Goal: Information Seeking & Learning: Learn about a topic

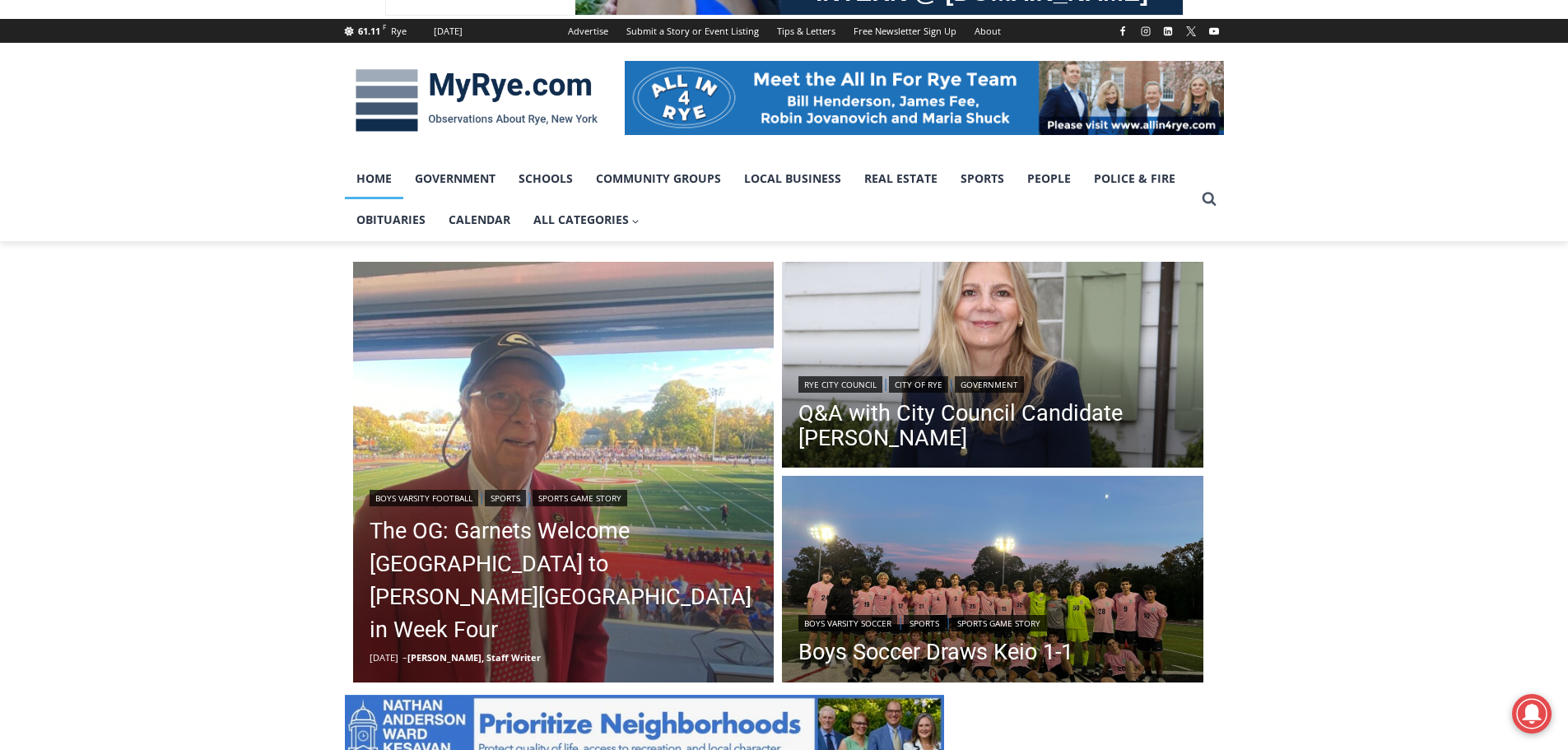
scroll to position [247, 0]
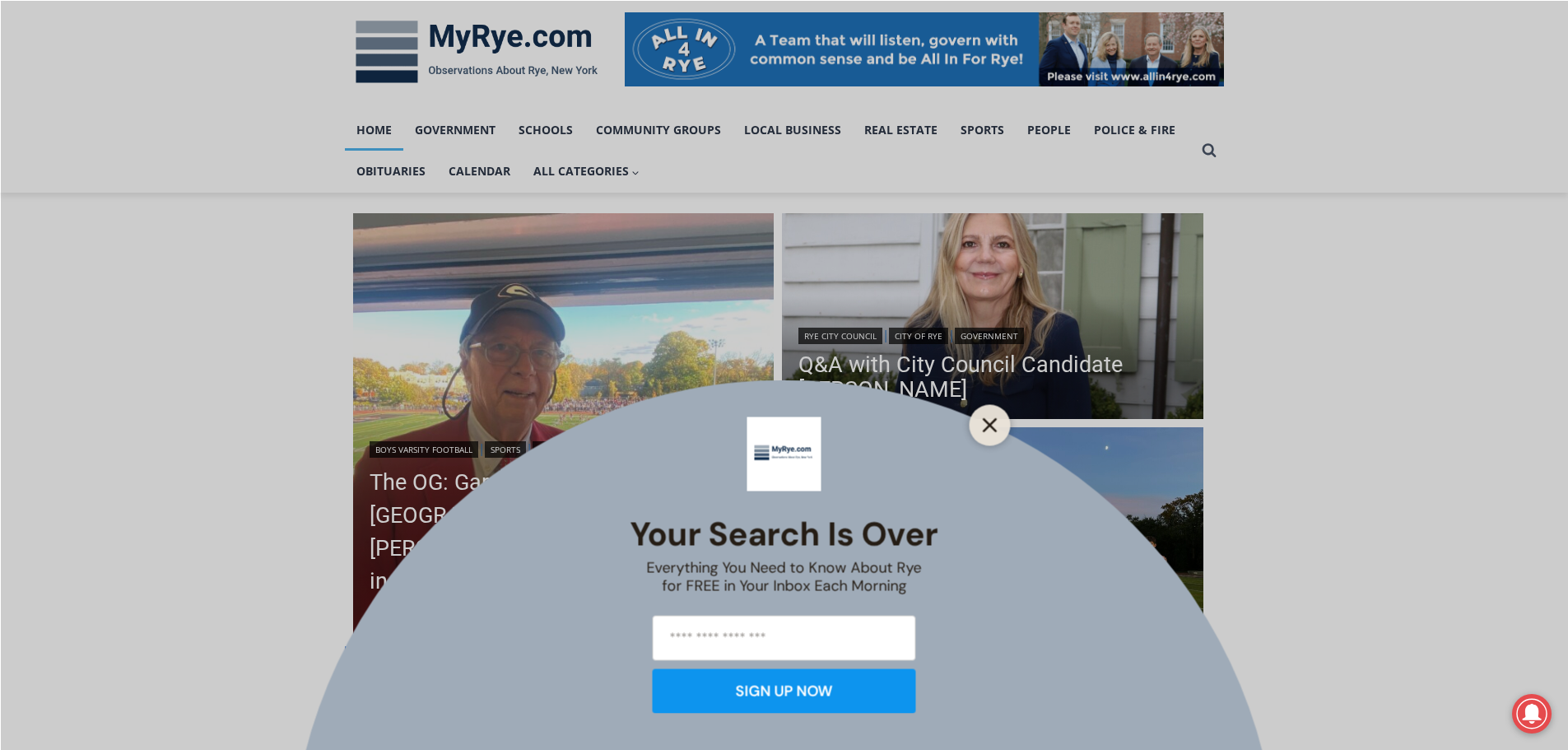
click at [991, 429] on icon "Close" at bounding box center [989, 424] width 15 height 15
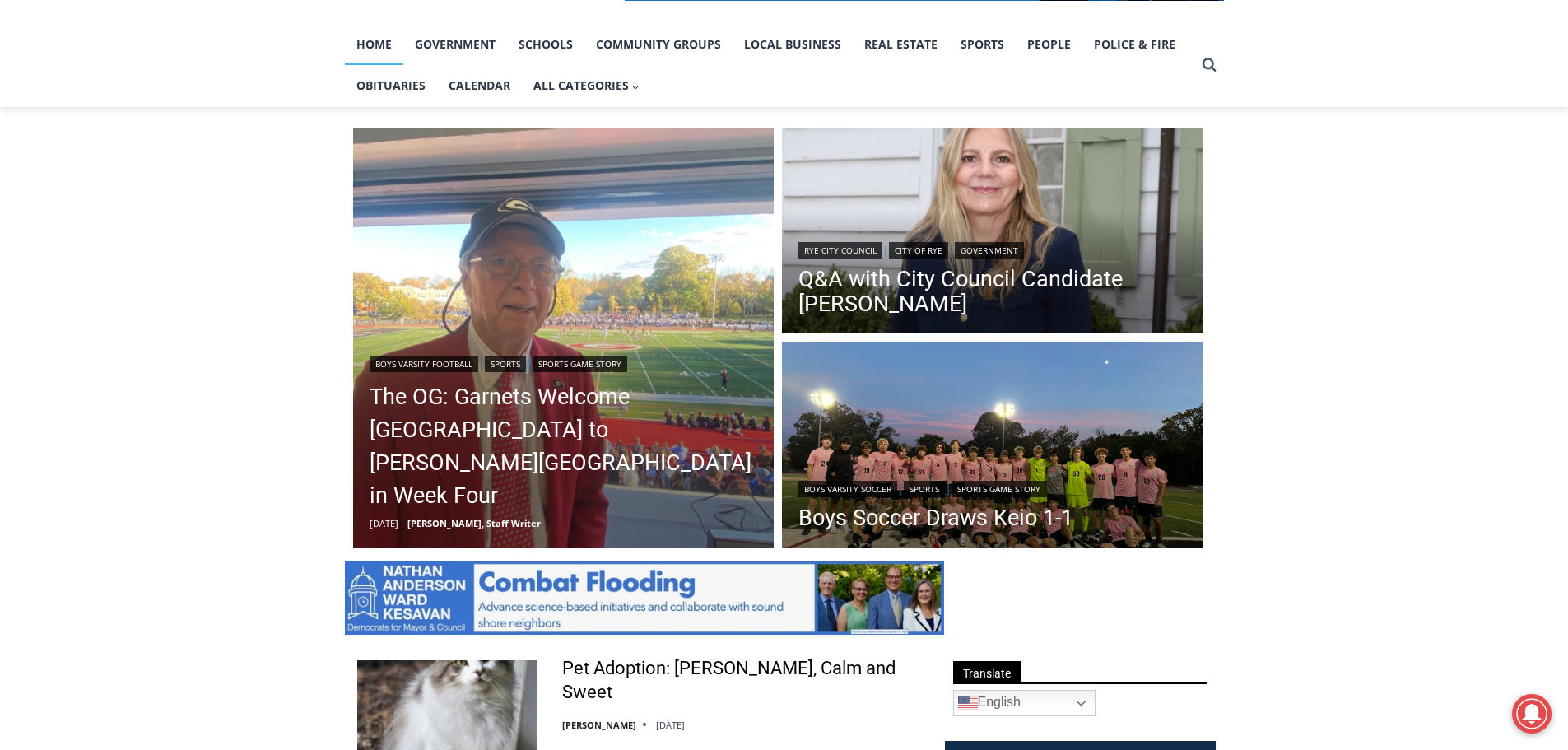
scroll to position [330, 0]
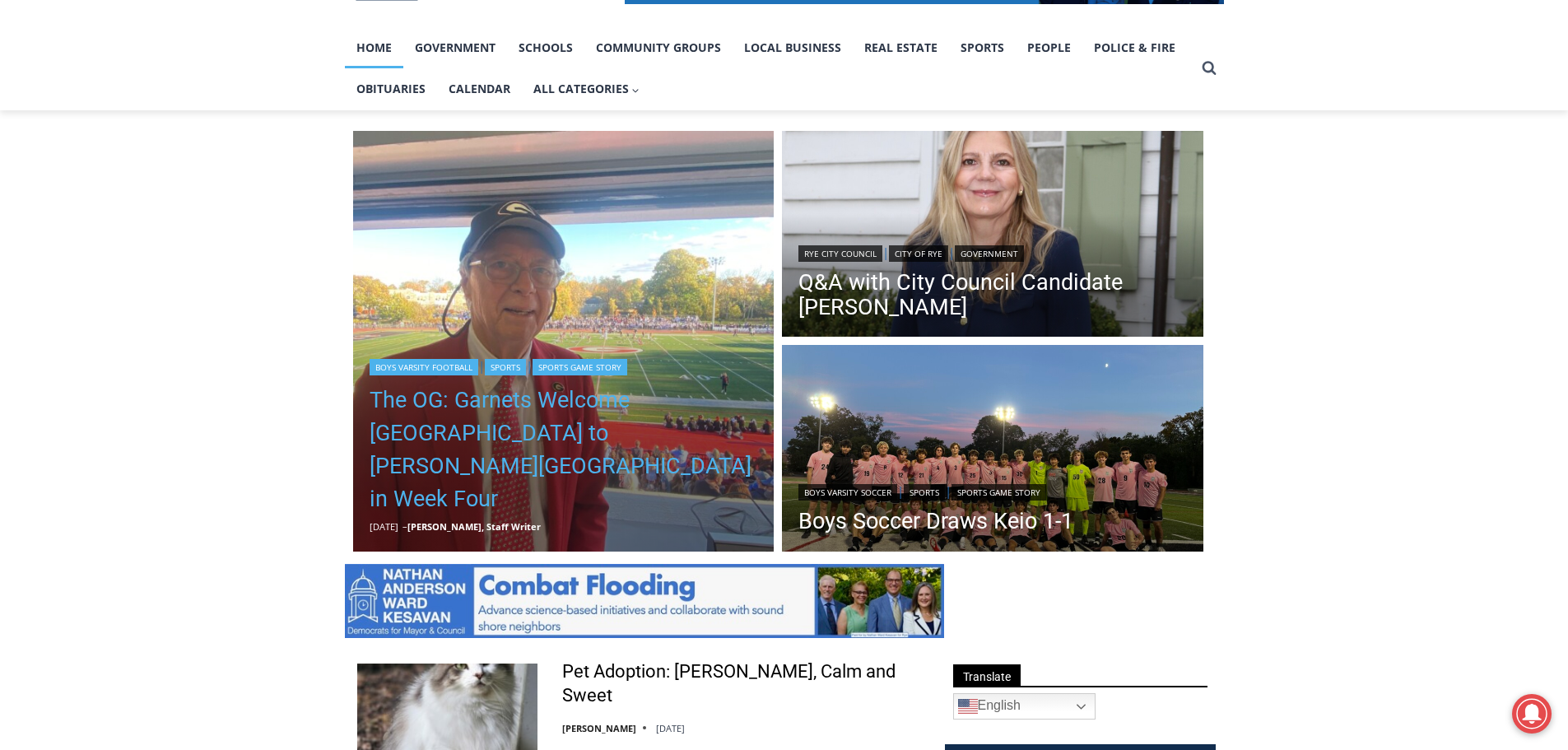
click at [599, 482] on link "The OG: Garnets Welcome [GEOGRAPHIC_DATA] to [PERSON_NAME][GEOGRAPHIC_DATA] in …" at bounding box center [563, 449] width 388 height 132
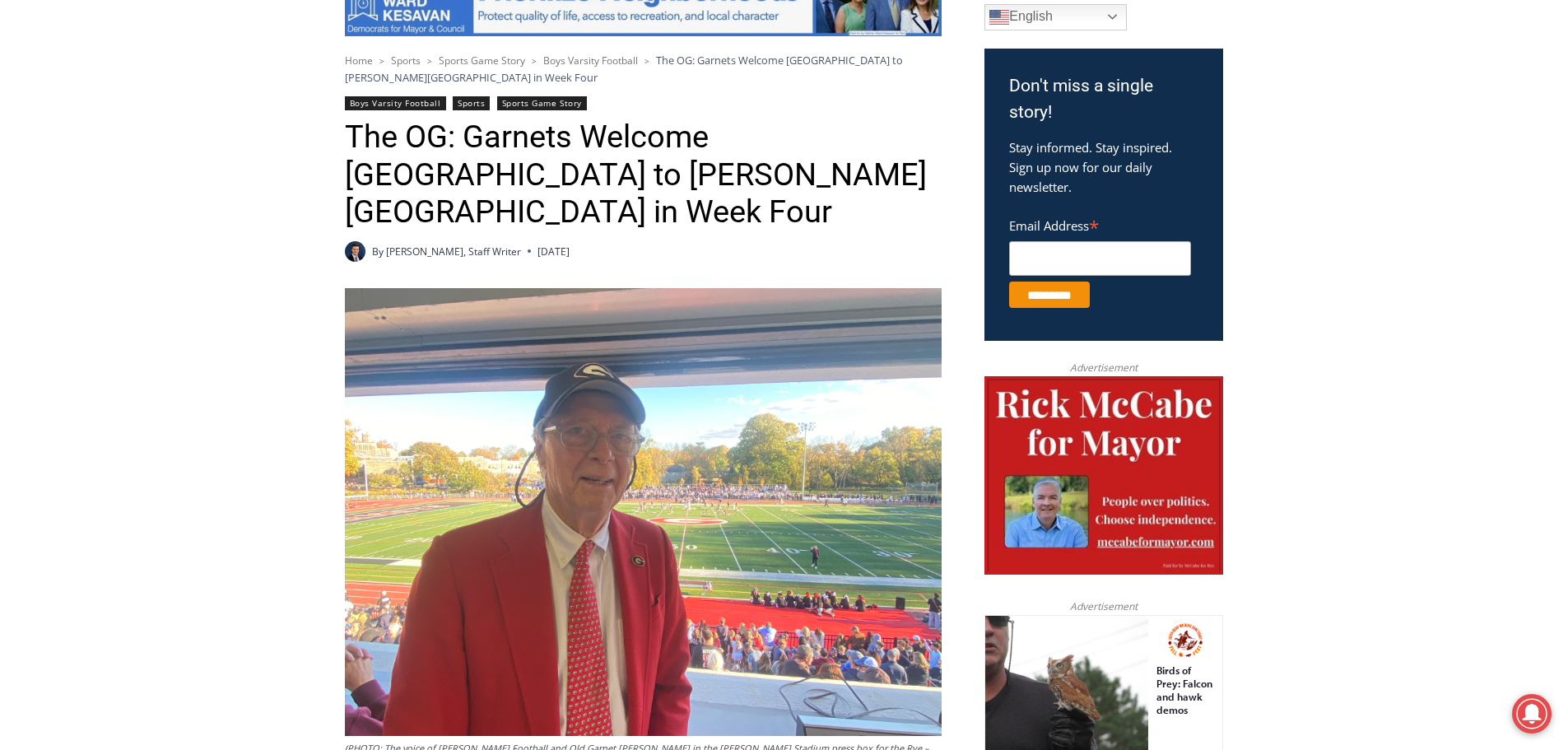
scroll to position [576, 0]
